Goal: Task Accomplishment & Management: Complete application form

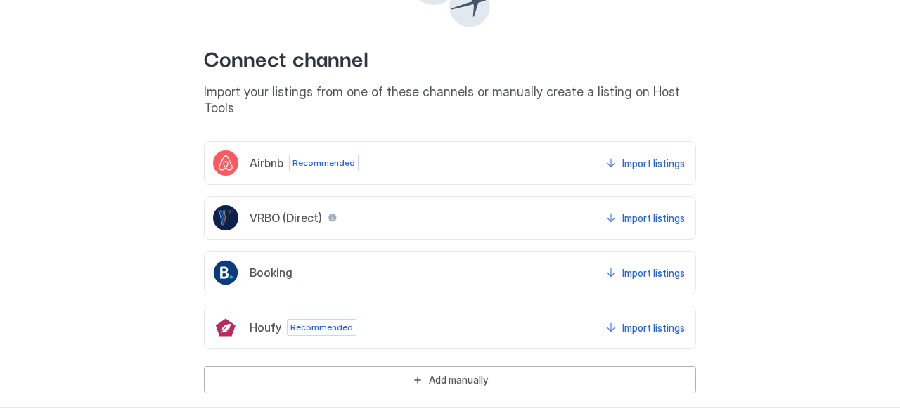
scroll to position [157, 0]
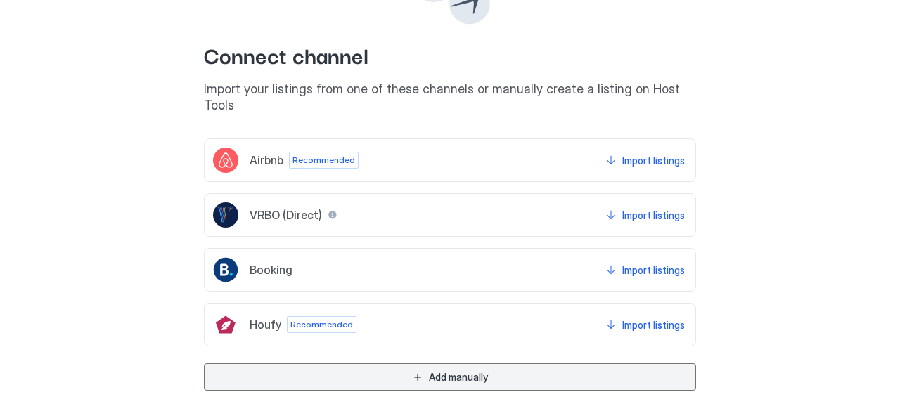
click at [437, 363] on button "Add manually" at bounding box center [450, 376] width 492 height 27
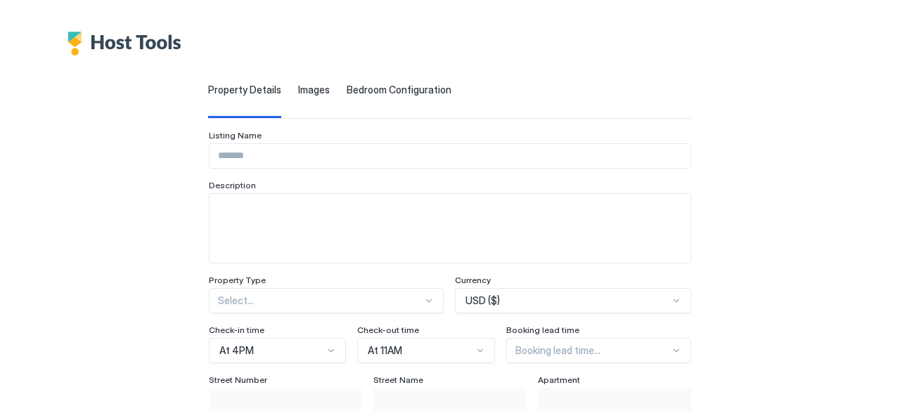
scroll to position [0, 0]
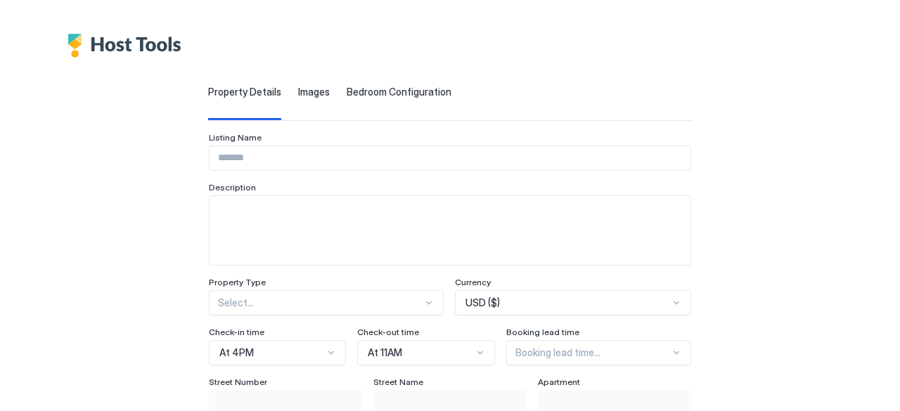
click at [269, 147] on input "Input Field" at bounding box center [449, 158] width 481 height 24
type input "**********"
click at [229, 237] on textarea "Input Field" at bounding box center [449, 230] width 481 height 69
click at [221, 217] on textarea "Input Field" at bounding box center [449, 230] width 481 height 69
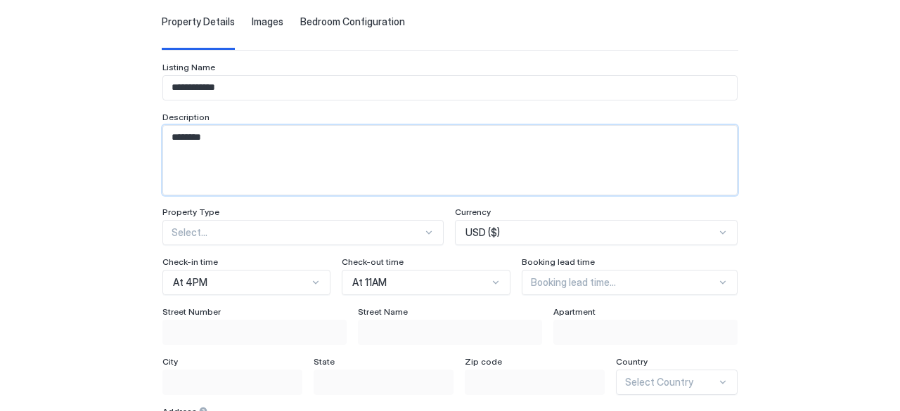
type textarea "********"
click at [389, 233] on div "Select..." at bounding box center [302, 232] width 281 height 25
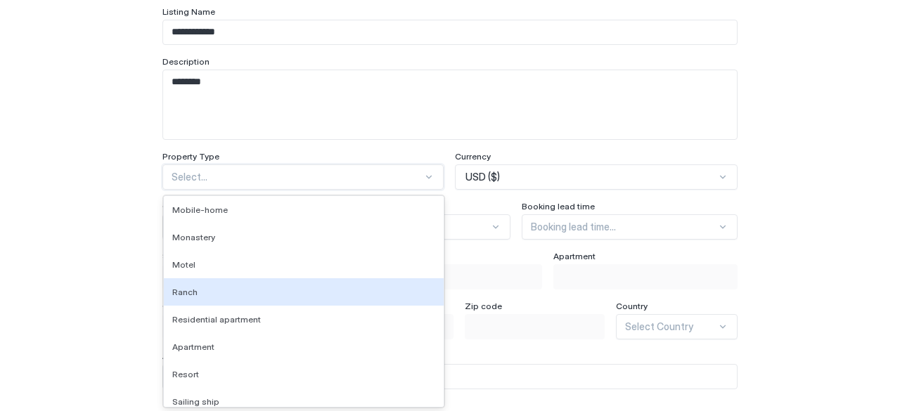
scroll to position [1054, 0]
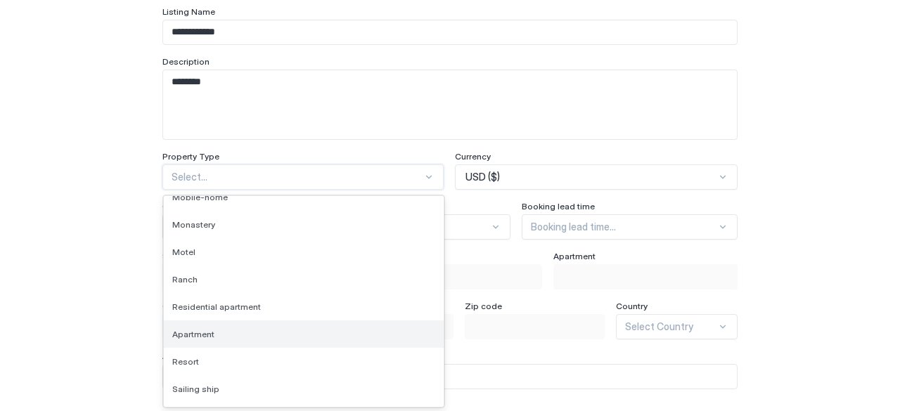
click at [281, 340] on div "Apartment" at bounding box center [304, 334] width 280 height 27
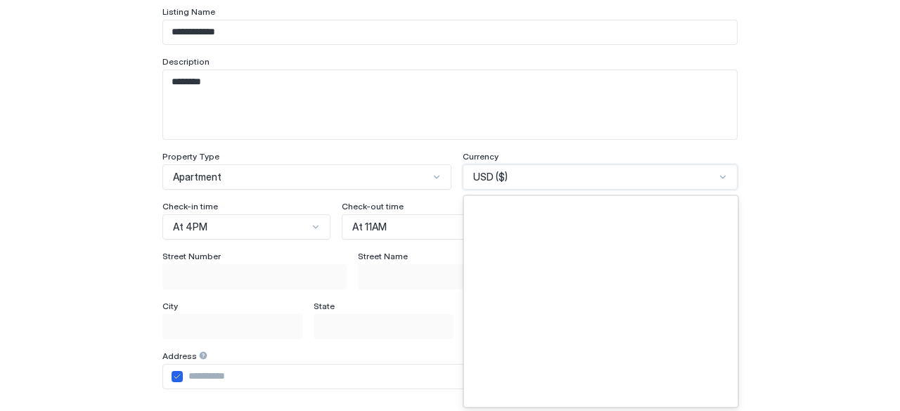
click at [583, 174] on div "USD ($)" at bounding box center [594, 177] width 242 height 13
click at [288, 247] on div "**********" at bounding box center [449, 339] width 575 height 667
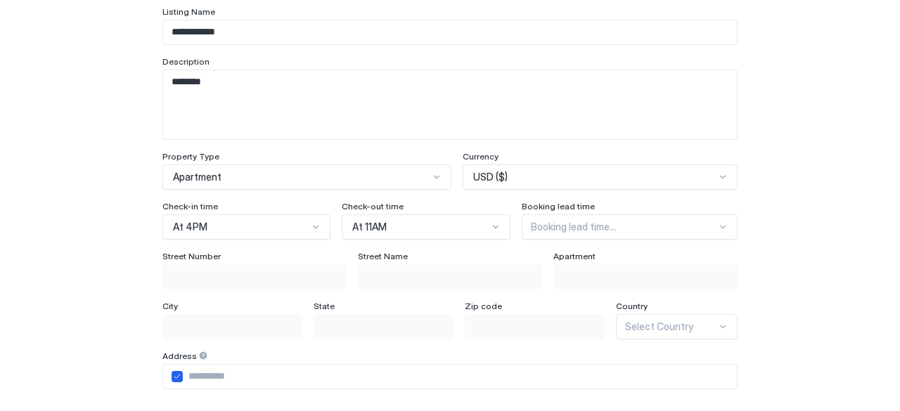
click at [612, 231] on div "Booking lead time..." at bounding box center [630, 226] width 216 height 25
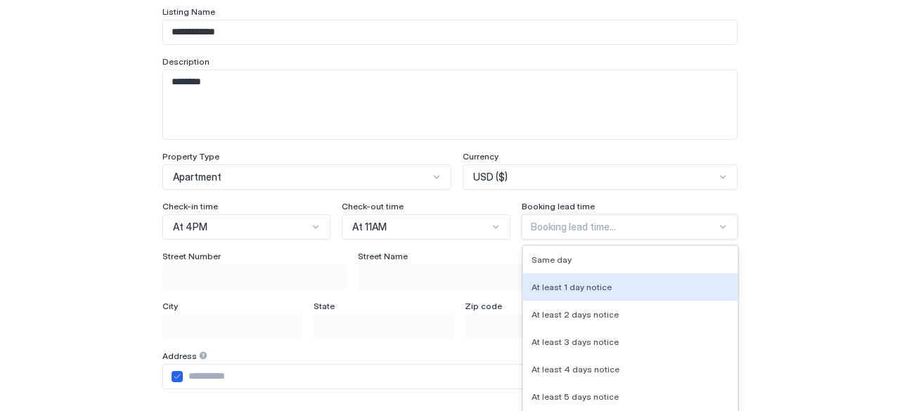
scroll to position [175, 0]
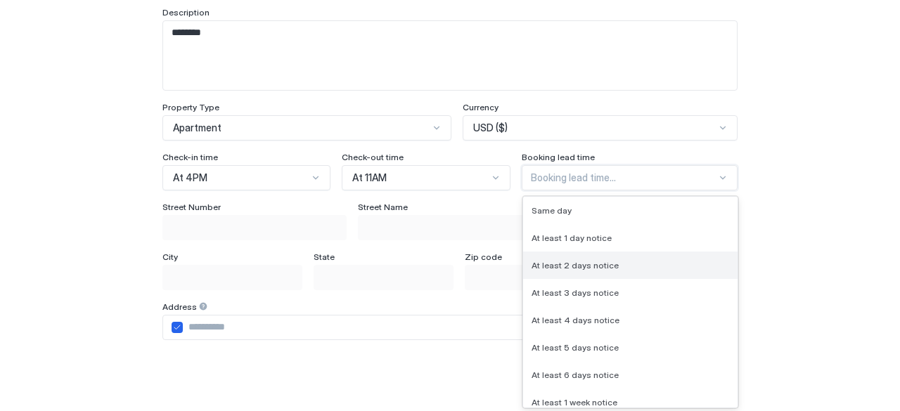
click at [602, 256] on div "At least 2 days notice" at bounding box center [630, 265] width 214 height 27
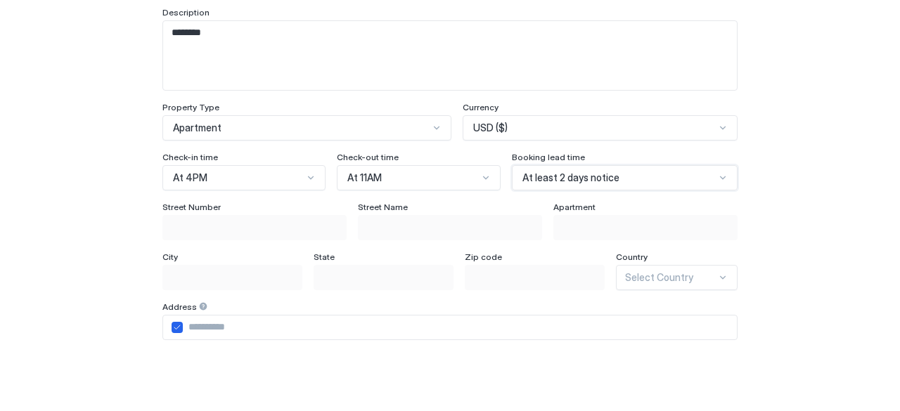
click at [668, 280] on div "Select Country" at bounding box center [677, 277] width 122 height 25
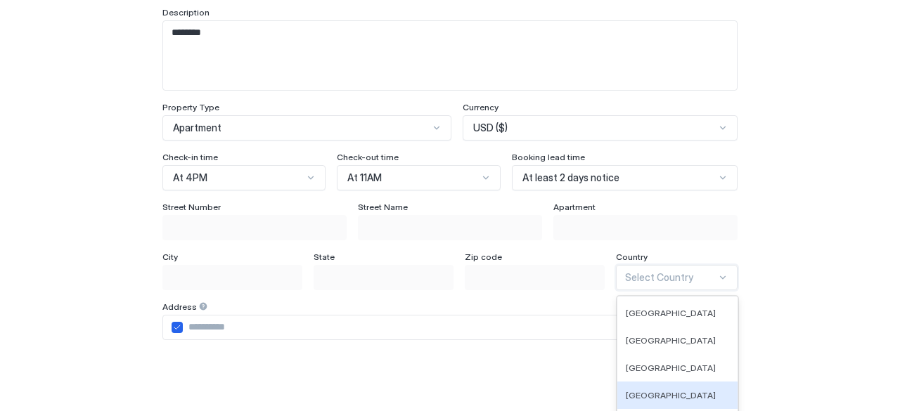
scroll to position [274, 0]
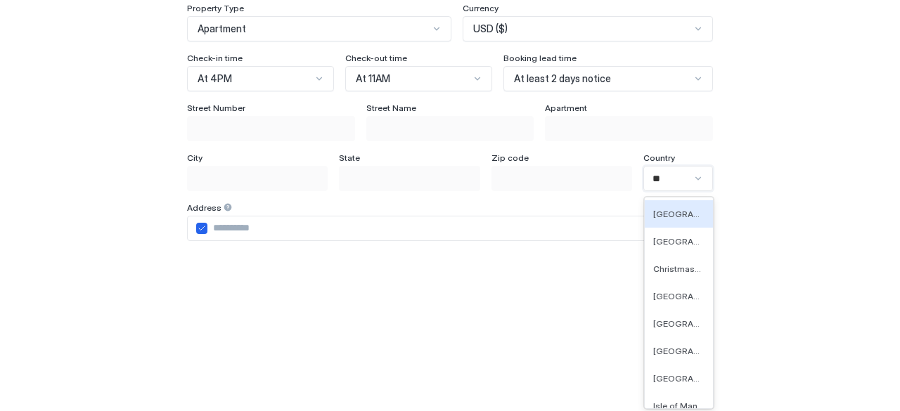
type input "***"
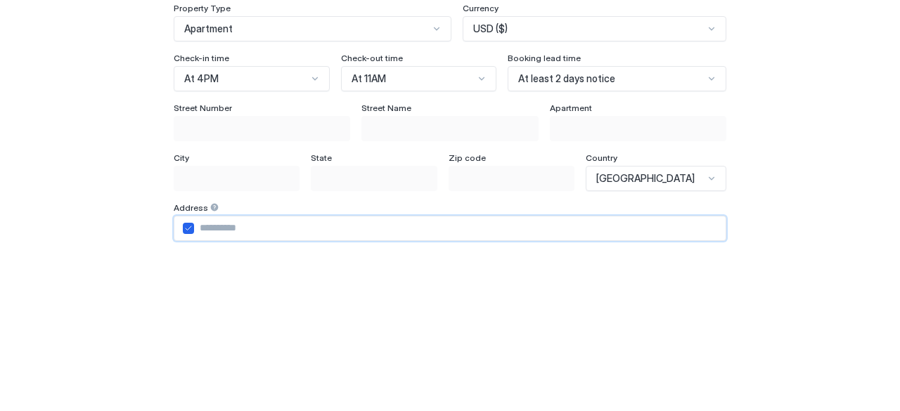
click at [254, 229] on input "Input Field" at bounding box center [460, 229] width 532 height 24
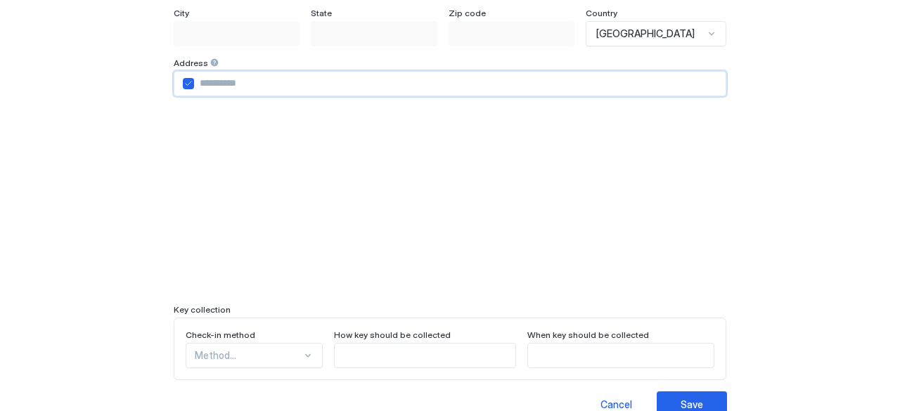
scroll to position [462, 0]
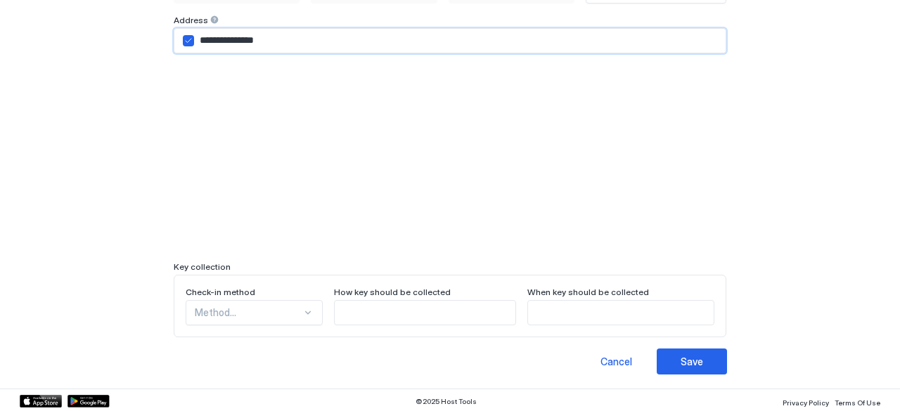
type input "**********"
click at [230, 309] on div "Method..." at bounding box center [254, 312] width 137 height 25
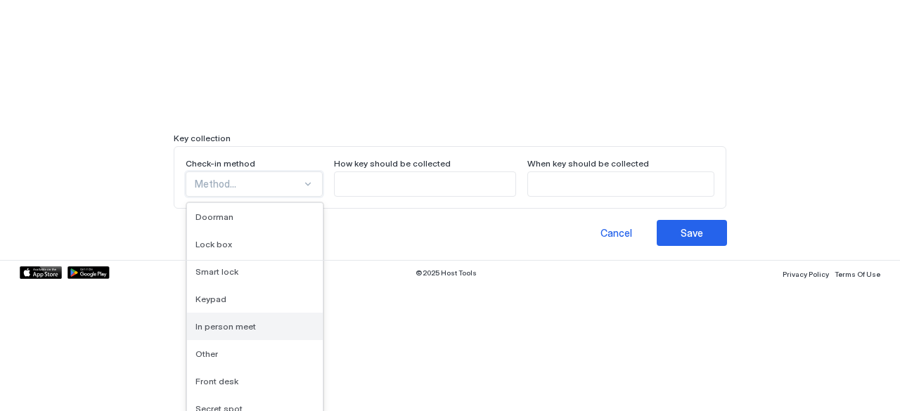
click at [243, 328] on span "In person meet" at bounding box center [225, 326] width 60 height 11
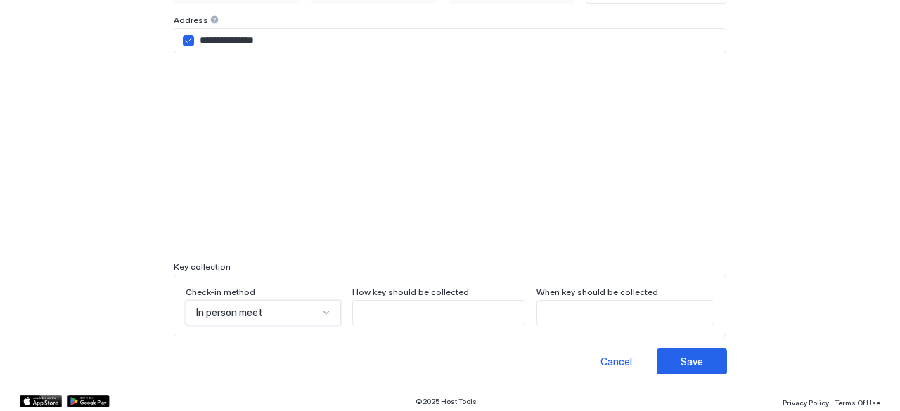
click at [432, 316] on input "Input Field" at bounding box center [439, 313] width 172 height 24
type input "**********"
click at [592, 318] on input "Input Field" at bounding box center [625, 313] width 176 height 24
type input "**********"
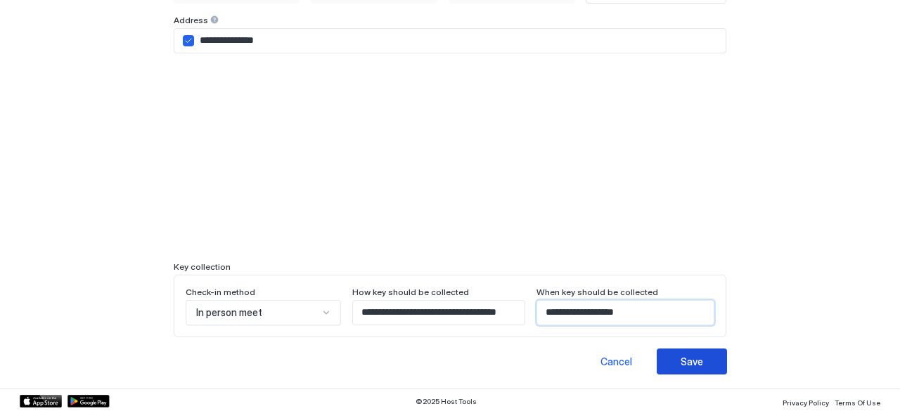
click at [689, 362] on div "Save" at bounding box center [691, 361] width 22 height 15
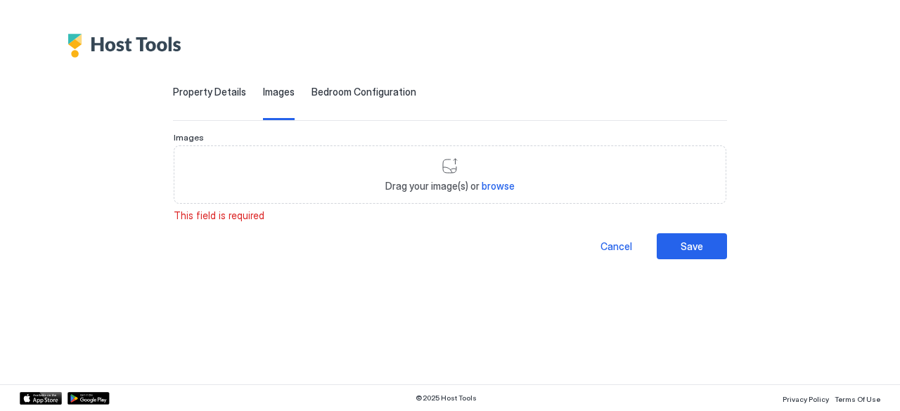
scroll to position [0, 0]
click at [493, 186] on span "browse" at bounding box center [498, 186] width 33 height 12
type input "**********"
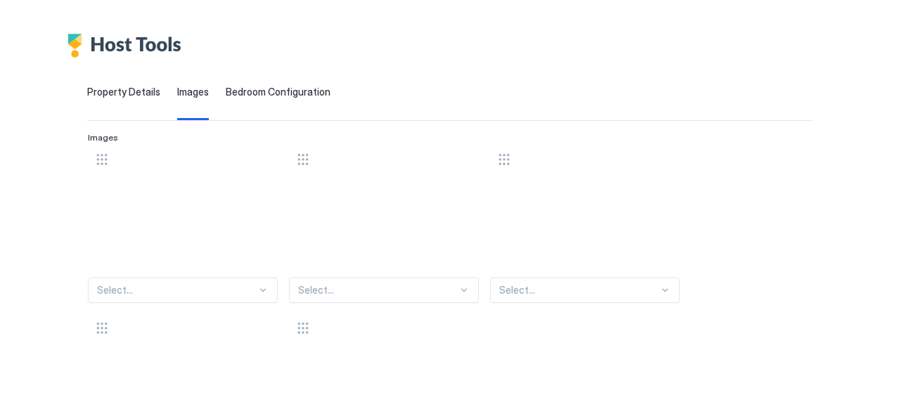
click at [219, 295] on div "Select..." at bounding box center [183, 290] width 190 height 25
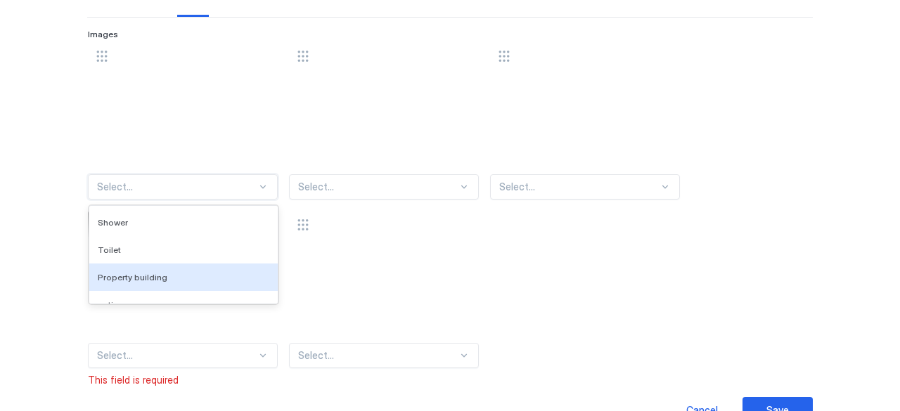
click at [184, 280] on div "Property building" at bounding box center [183, 277] width 188 height 27
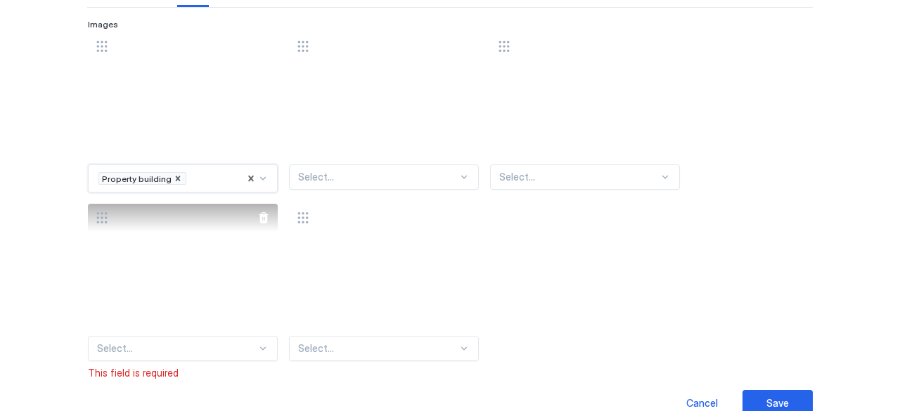
scroll to position [113, 0]
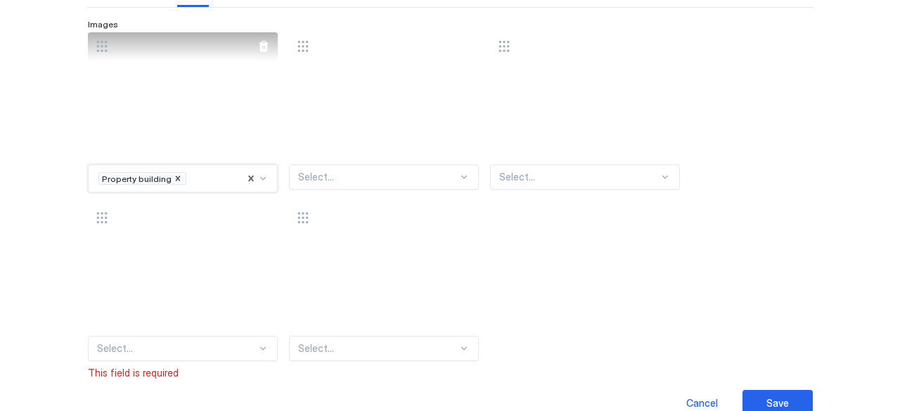
click at [267, 44] on div at bounding box center [263, 46] width 11 height 11
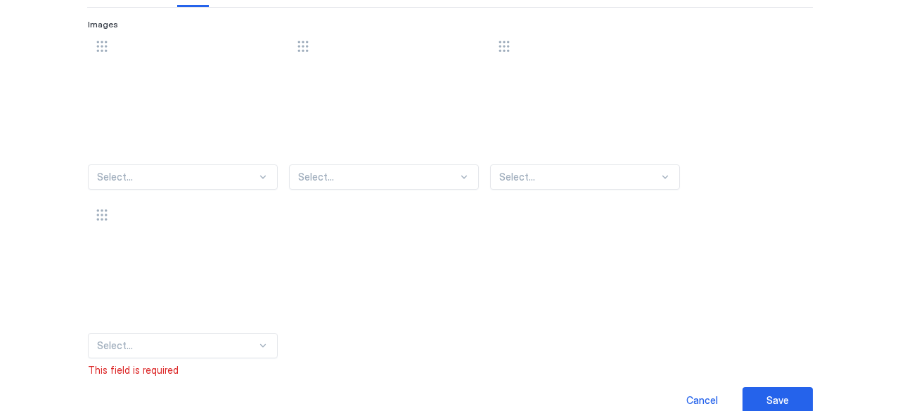
click at [195, 172] on div at bounding box center [177, 177] width 160 height 13
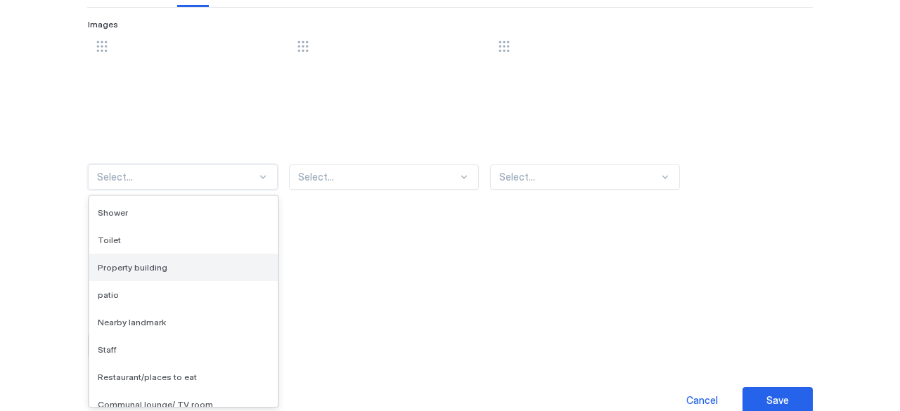
click at [188, 265] on div "Property building" at bounding box center [184, 267] width 172 height 11
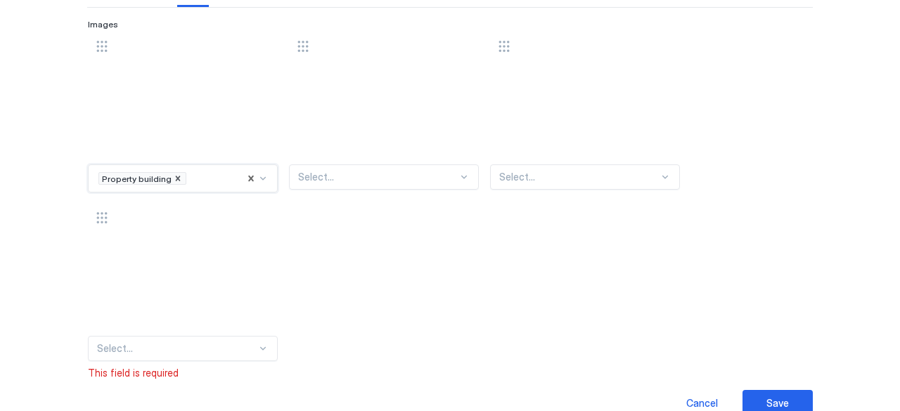
click at [366, 173] on div at bounding box center [378, 177] width 160 height 13
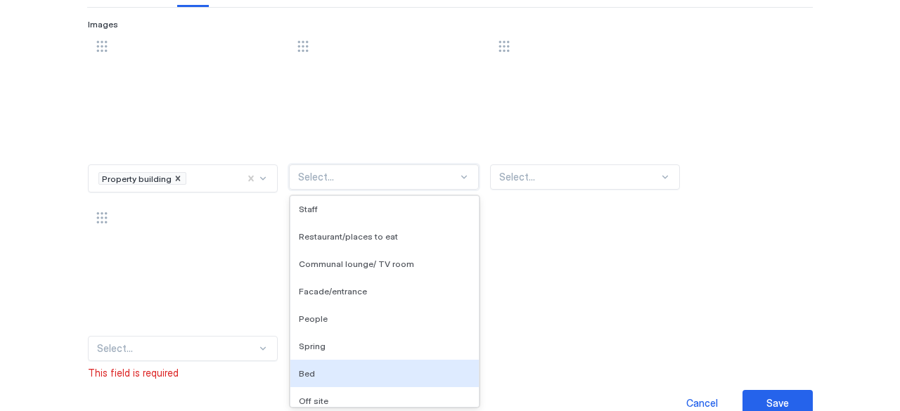
scroll to position [211, 0]
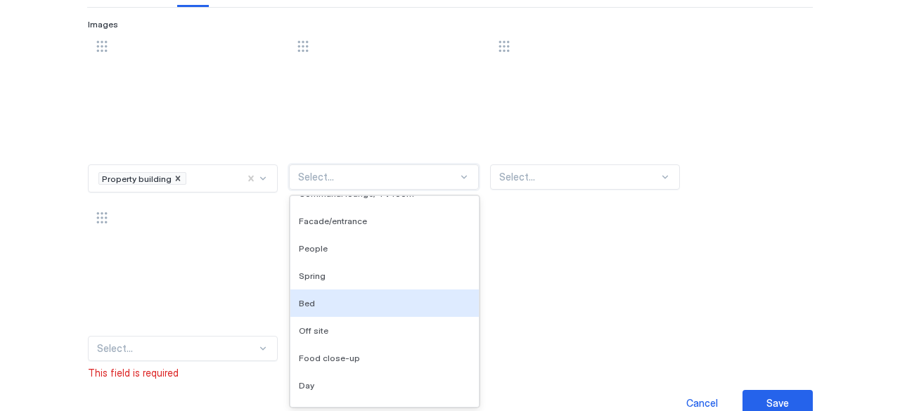
click at [343, 296] on div "Bed" at bounding box center [384, 303] width 188 height 27
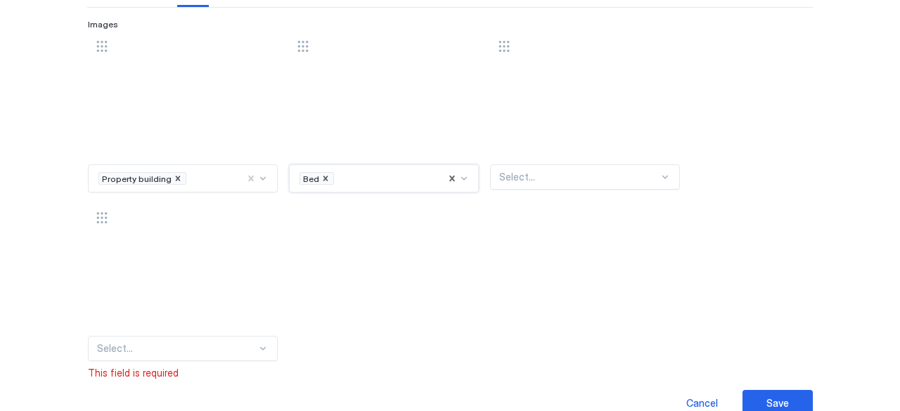
click at [576, 181] on div at bounding box center [579, 177] width 160 height 13
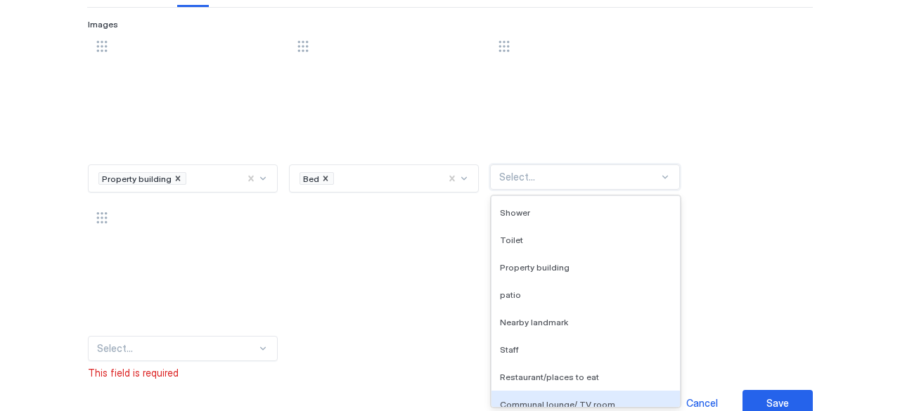
scroll to position [290, 0]
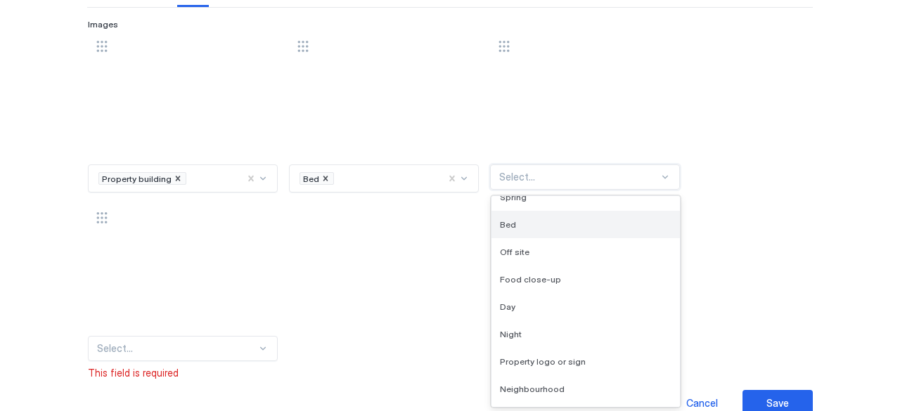
click at [559, 231] on div "Bed" at bounding box center [585, 224] width 188 height 27
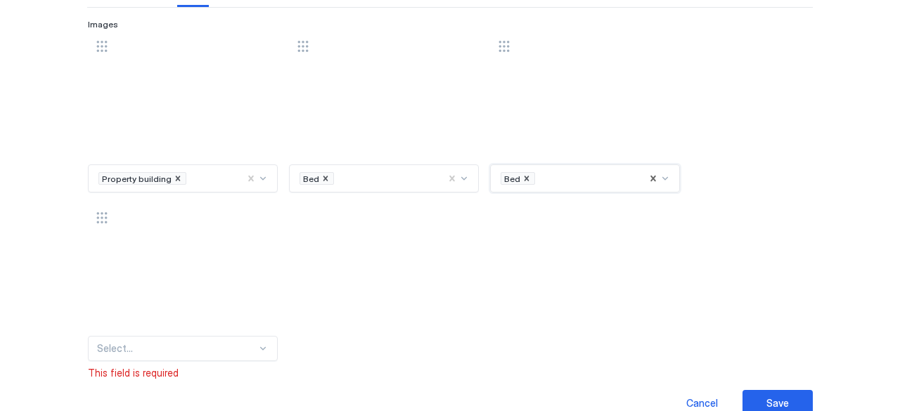
click at [239, 347] on div "Select..." at bounding box center [183, 348] width 190 height 25
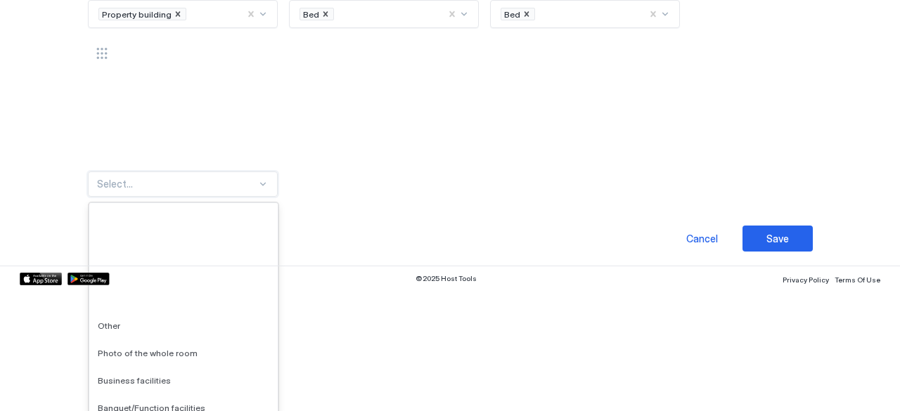
scroll to position [1724, 0]
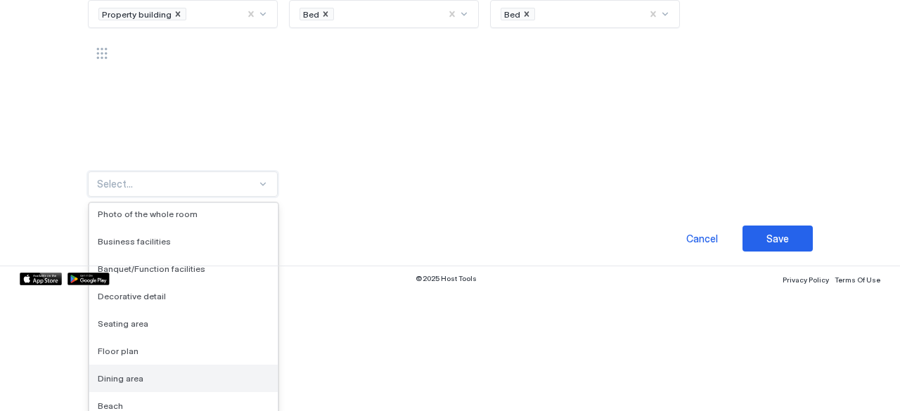
click at [167, 374] on div "Dining area" at bounding box center [184, 378] width 172 height 11
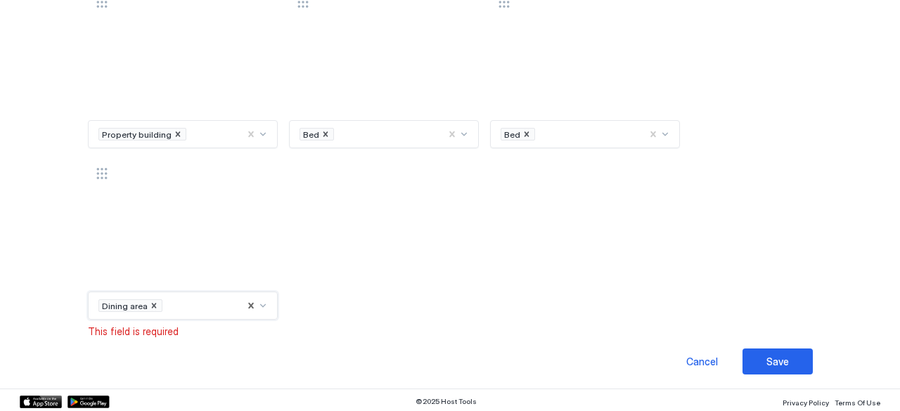
click at [434, 319] on div "Images Property building Bed Bed option Dining area, selected. Dining area To p…" at bounding box center [450, 156] width 724 height 363
click at [153, 329] on span "This field is required" at bounding box center [133, 331] width 91 height 13
click at [169, 304] on div "Dining area" at bounding box center [183, 306] width 190 height 28
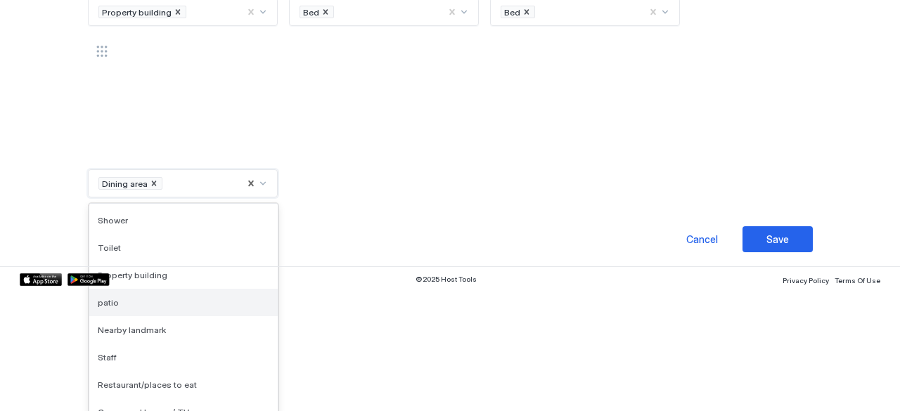
click at [153, 302] on div "patio" at bounding box center [184, 302] width 172 height 11
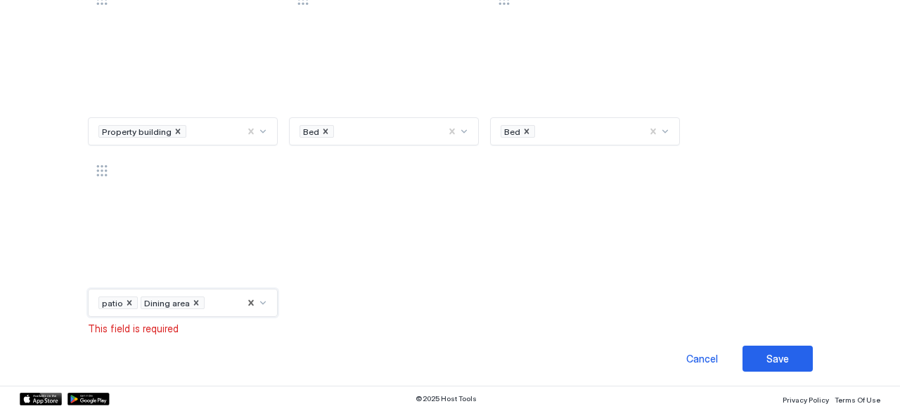
scroll to position [157, 0]
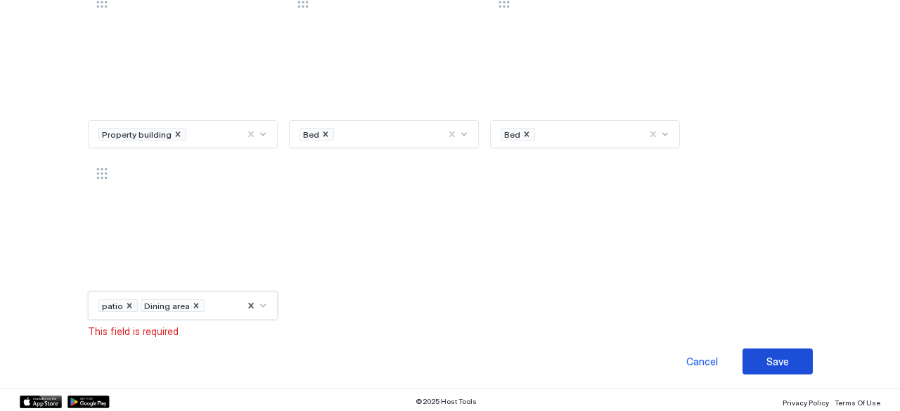
click at [766, 358] on div "Save" at bounding box center [777, 361] width 22 height 15
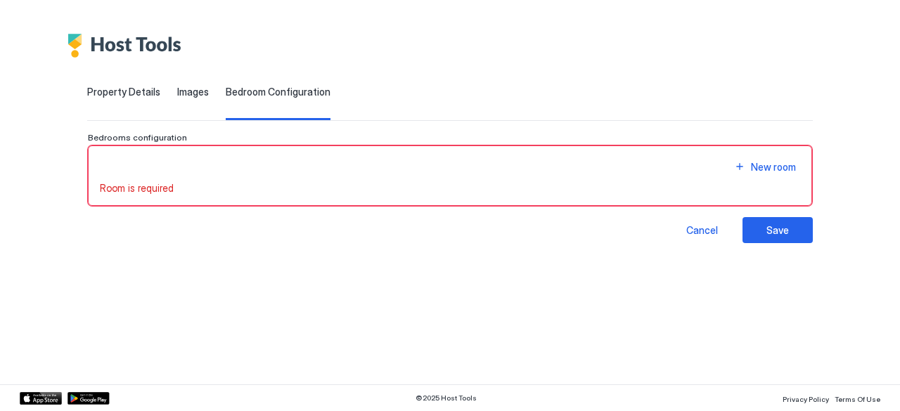
scroll to position [0, 0]
click at [753, 165] on div "New room" at bounding box center [773, 167] width 45 height 15
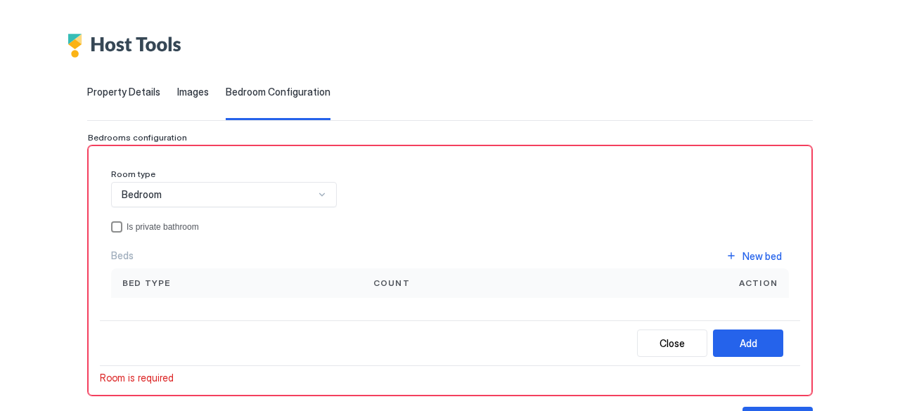
click at [144, 227] on div "Is private bathroom" at bounding box center [458, 227] width 662 height 10
click at [721, 255] on button "New bed" at bounding box center [753, 256] width 70 height 19
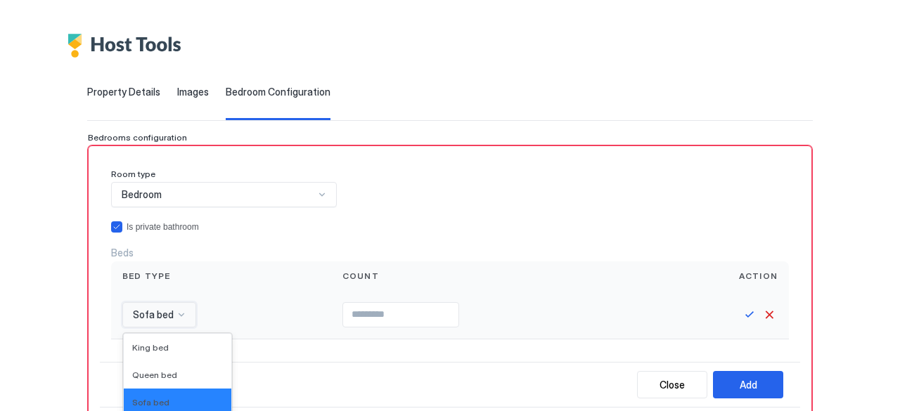
click at [176, 314] on div "16 results available. Use Up and Down to choose options, press Enter to select …" at bounding box center [159, 314] width 74 height 25
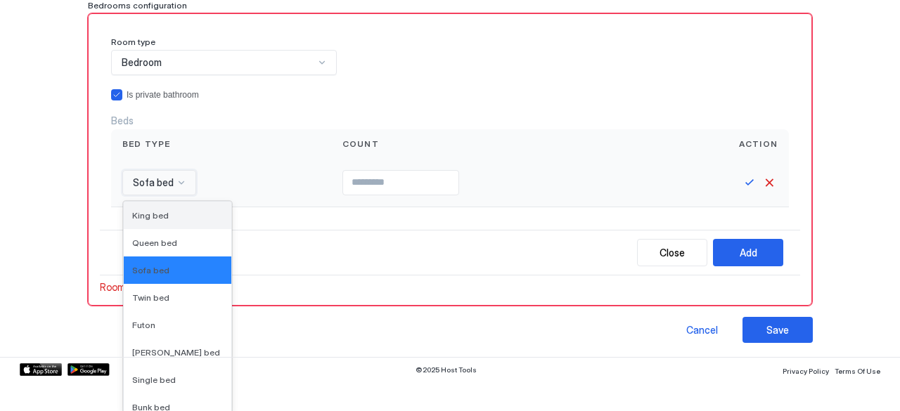
click at [148, 215] on span "King bed" at bounding box center [150, 215] width 37 height 11
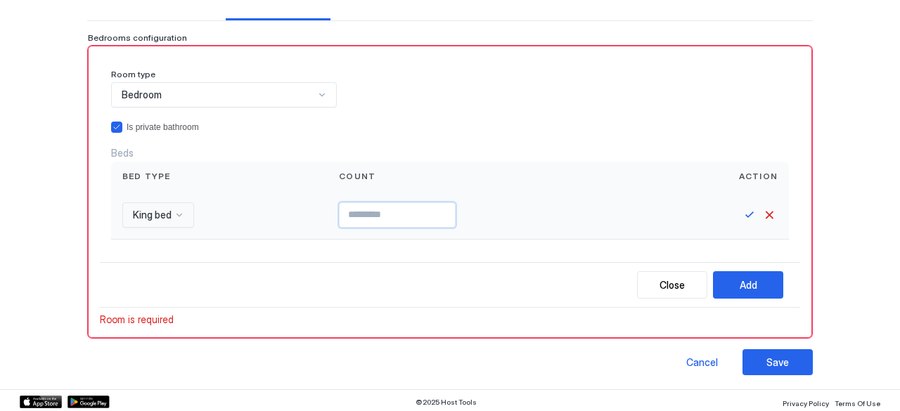
click at [439, 212] on input "Input Field" at bounding box center [397, 215] width 115 height 24
type input "*"
click at [739, 282] on div "Add" at bounding box center [748, 285] width 18 height 15
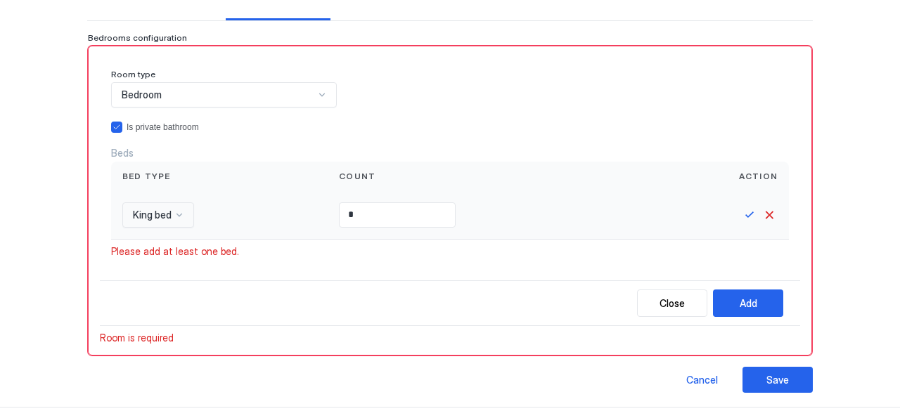
click at [373, 214] on input "*" at bounding box center [397, 215] width 115 height 24
type input "*"
click at [593, 258] on div "Room type Bedroom Is private bathroom Beds Bed type Count Action King bed * Ple…" at bounding box center [450, 169] width 700 height 223
click at [749, 292] on button "Add" at bounding box center [748, 303] width 70 height 27
click at [766, 380] on div "Save" at bounding box center [777, 380] width 22 height 15
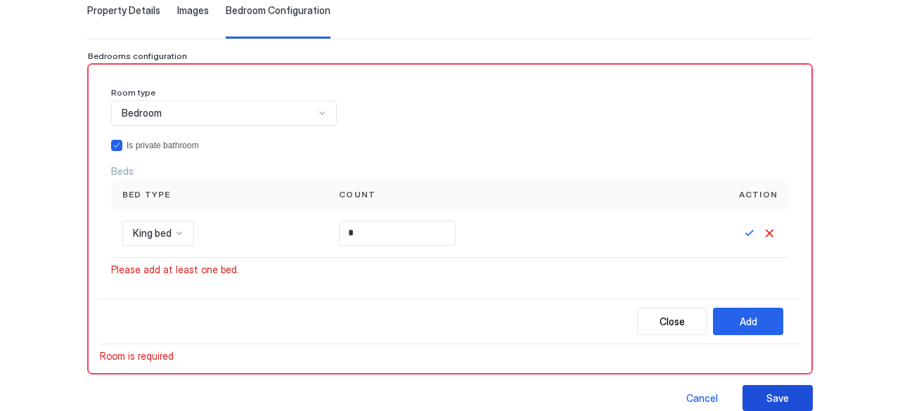
scroll to position [118, 0]
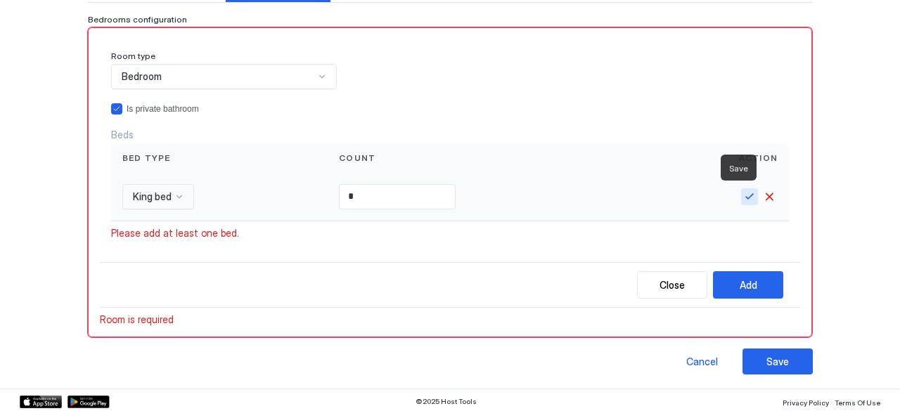
click at [741, 198] on button "Save" at bounding box center [749, 196] width 17 height 17
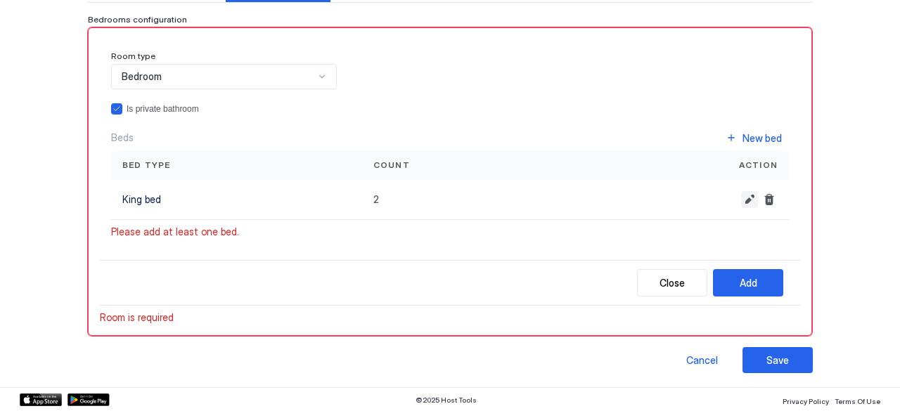
scroll to position [115, 0]
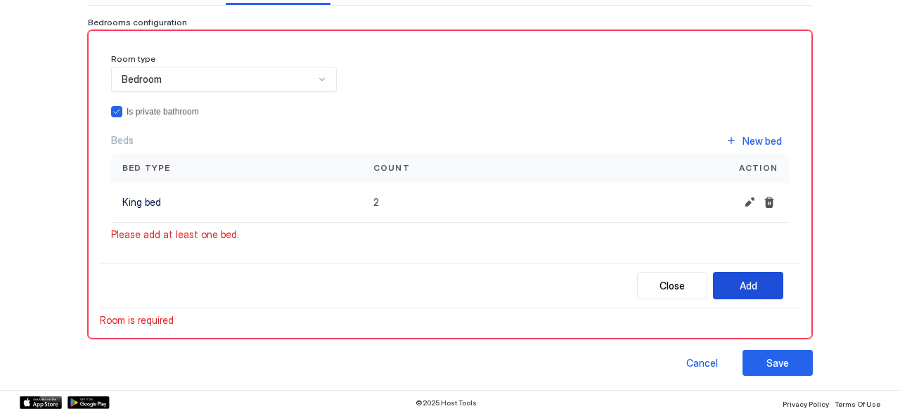
click at [739, 285] on div "Add" at bounding box center [748, 285] width 18 height 15
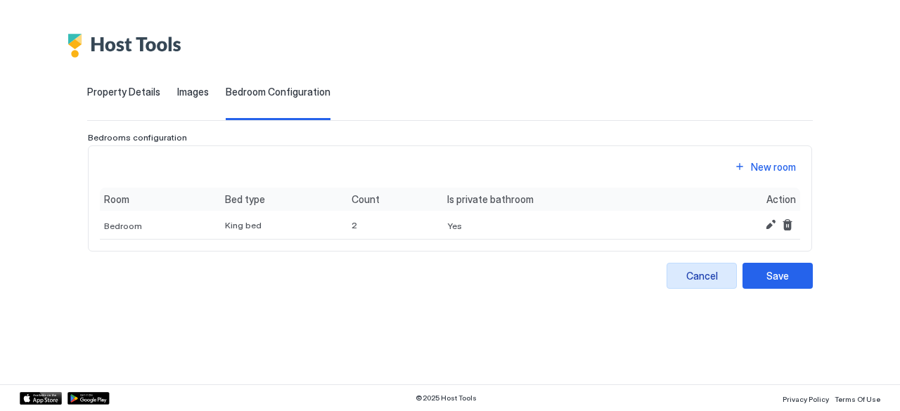
scroll to position [0, 0]
click at [794, 278] on button "Save" at bounding box center [777, 276] width 70 height 26
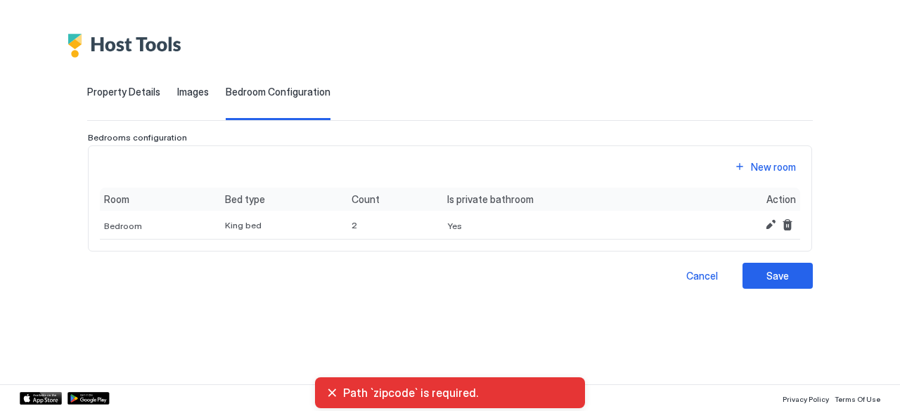
click at [100, 101] on div "Property Details" at bounding box center [123, 103] width 73 height 34
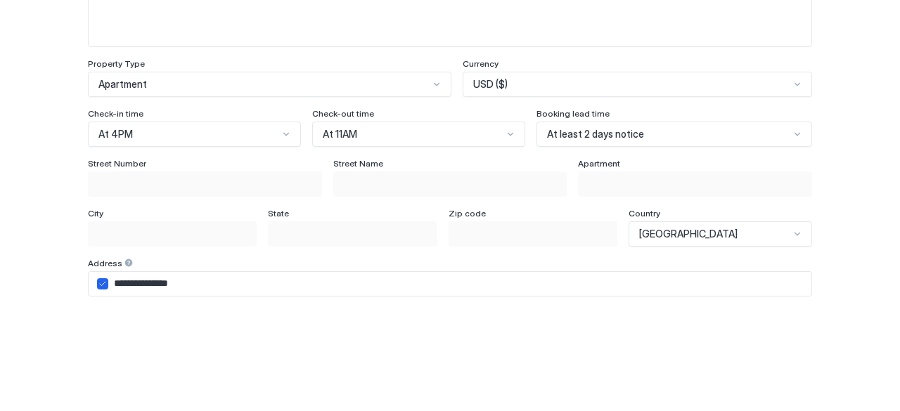
scroll to position [141, 0]
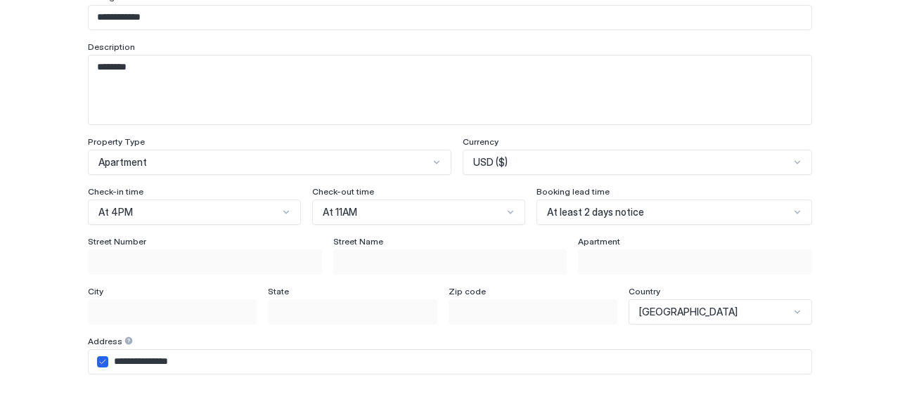
click at [98, 286] on span "City" at bounding box center [95, 291] width 15 height 11
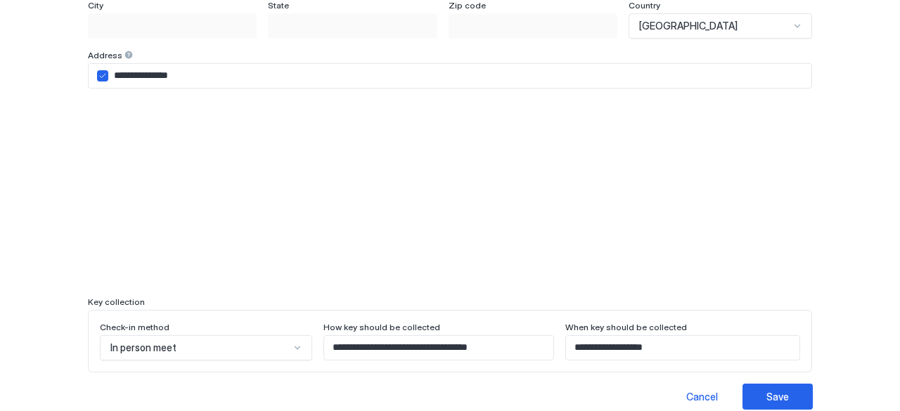
scroll to position [462, 0]
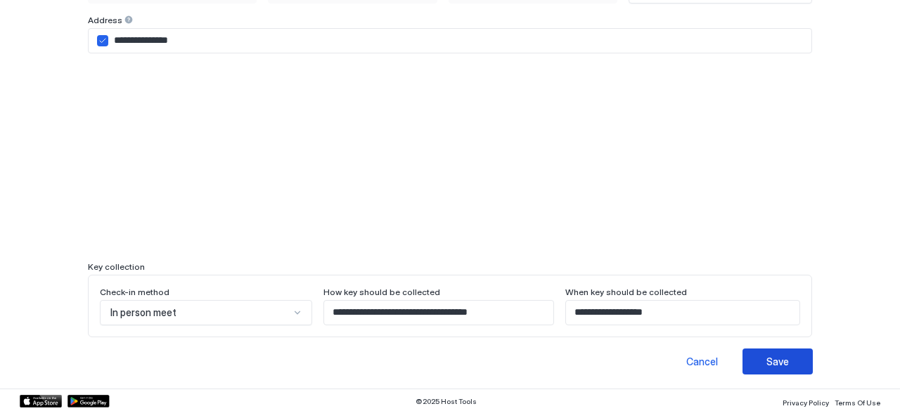
click at [768, 369] on button "Save" at bounding box center [777, 362] width 70 height 26
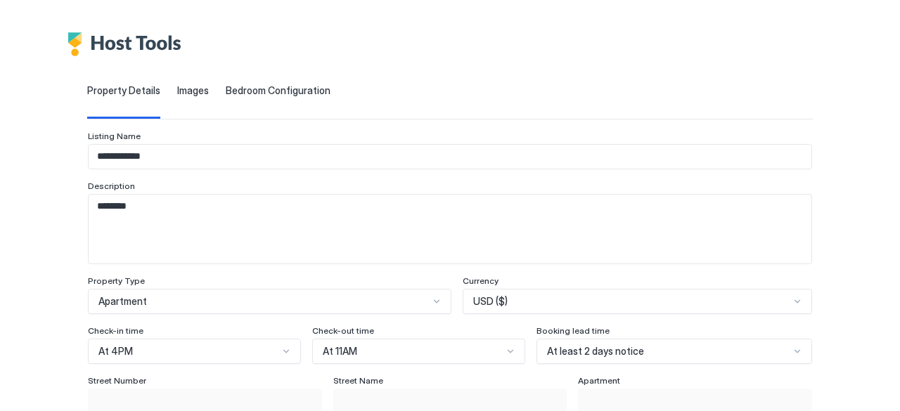
scroll to position [0, 0]
